Goal: Manage account settings

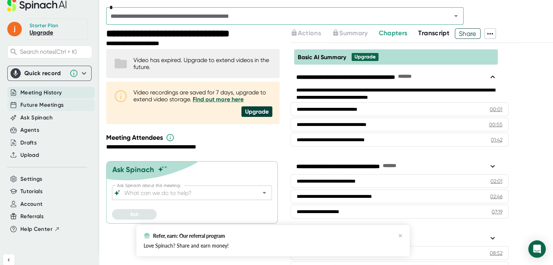
scroll to position [16, 0]
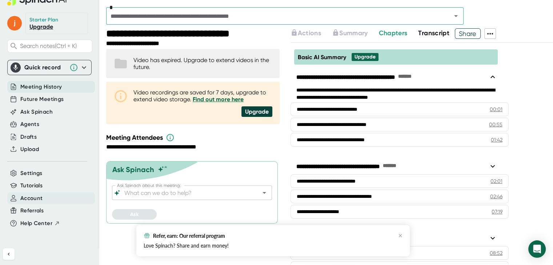
click at [32, 198] on span "Account" at bounding box center [31, 199] width 22 height 8
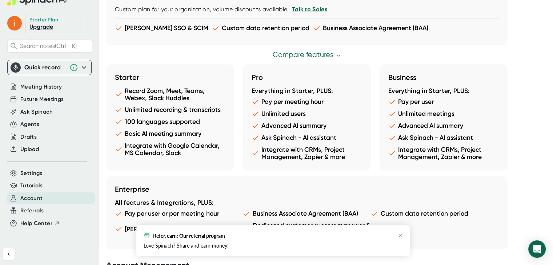
scroll to position [391, 0]
